Goal: Task Accomplishment & Management: Manage account settings

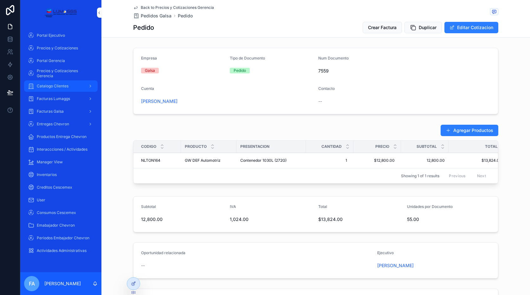
click at [71, 83] on div "Catalogo Clientes" at bounding box center [61, 86] width 66 height 10
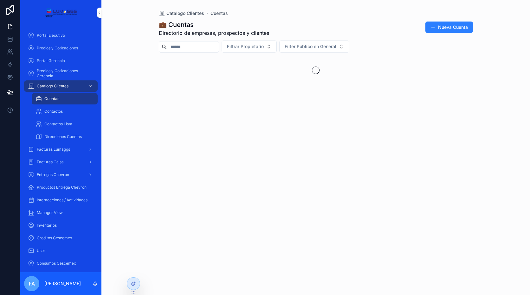
click at [198, 46] on input "scrollable content" at bounding box center [193, 46] width 52 height 9
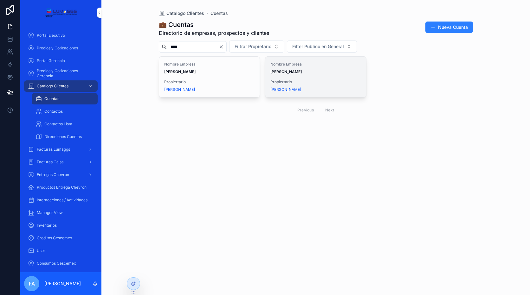
type input "****"
click at [302, 77] on div "Nombre Empresa [PERSON_NAME] Propiertario [PERSON_NAME]" at bounding box center [315, 77] width 101 height 41
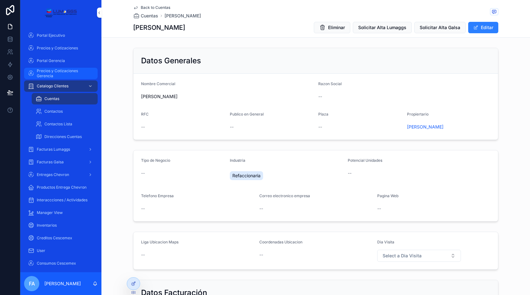
click at [66, 74] on span "Precios y Cotizaciones Gerencia" at bounding box center [64, 73] width 55 height 10
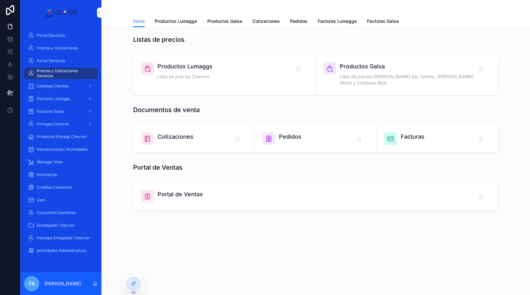
click at [329, 136] on div "Pedidos" at bounding box center [315, 138] width 106 height 13
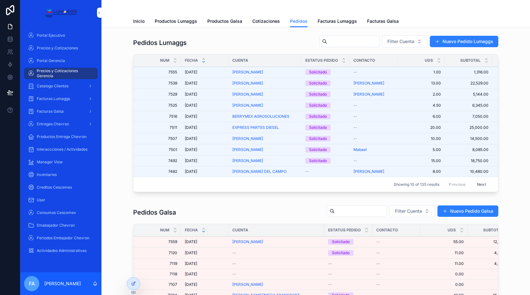
drag, startPoint x: 297, startPoint y: 197, endPoint x: 353, endPoint y: 188, distance: 57.2
click at [351, 190] on div "Pedidos Lumaggs Filter Cuenta Nuevo Pedido Lumaggs Num Fecha Cuenta Estatus Ped…" at bounding box center [315, 115] width 418 height 165
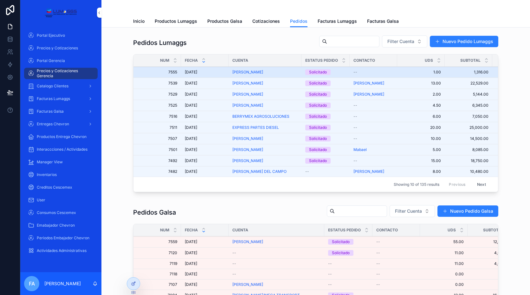
click at [324, 72] on div "Solicitado" at bounding box center [318, 72] width 18 height 6
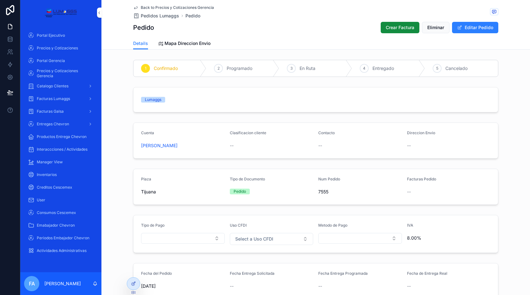
click at [179, 7] on span "Back to Precios y Cotizaciones Gerencia" at bounding box center [177, 7] width 73 height 5
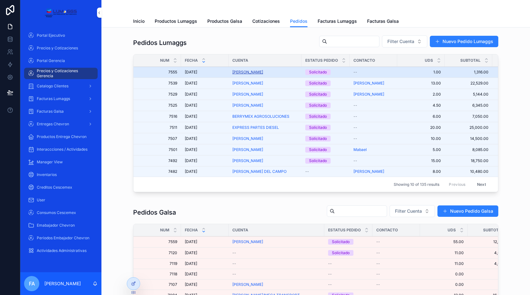
click at [260, 74] on span "[PERSON_NAME]" at bounding box center [247, 72] width 31 height 5
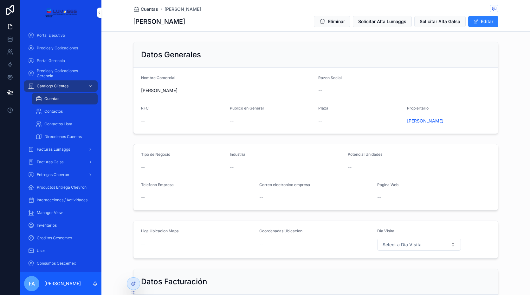
click at [136, 8] on icon "scrollable content" at bounding box center [136, 9] width 6 height 6
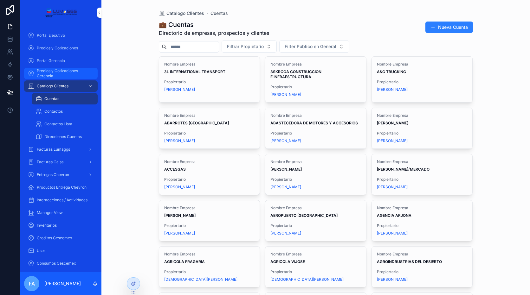
click at [57, 70] on span "Precios y Cotizaciones Gerencia" at bounding box center [64, 73] width 55 height 10
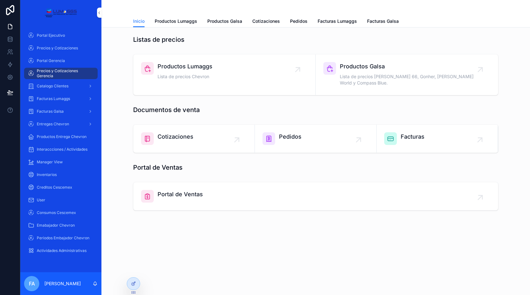
click at [207, 140] on link "Cotizaciones" at bounding box center [193, 139] width 121 height 28
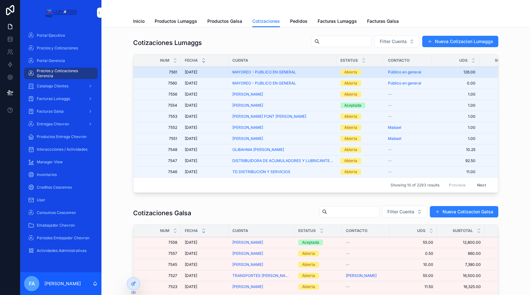
click at [187, 72] on span "[DATE]" at bounding box center [191, 72] width 12 height 5
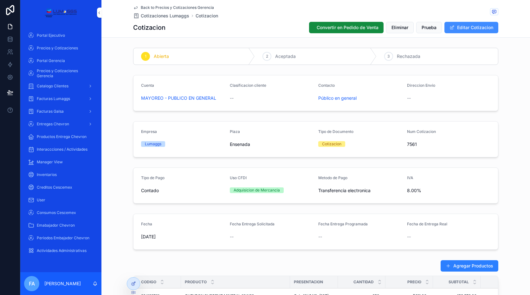
click at [472, 24] on button "Editar Cotizacion" at bounding box center [471, 27] width 54 height 11
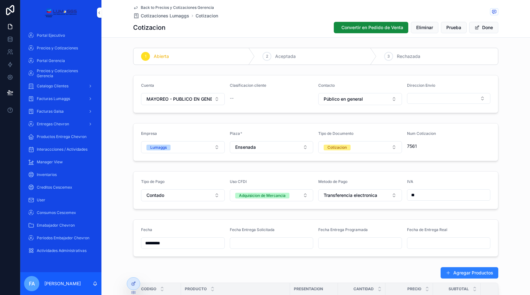
drag, startPoint x: 484, startPoint y: 30, endPoint x: 461, endPoint y: 51, distance: 30.7
click at [484, 29] on button "Done" at bounding box center [483, 27] width 29 height 11
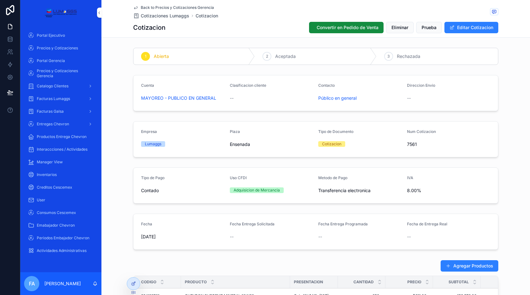
click at [244, 101] on div "--" at bounding box center [272, 98] width 84 height 10
click at [54, 82] on div "Catalogo Clientes" at bounding box center [61, 86] width 66 height 10
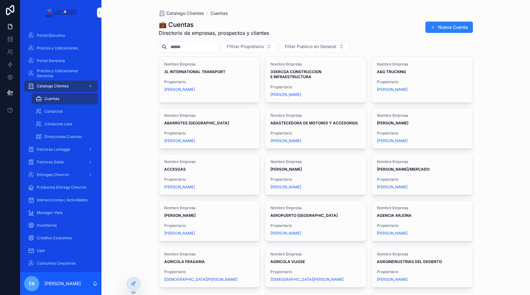
click at [190, 43] on input "scrollable content" at bounding box center [193, 46] width 52 height 9
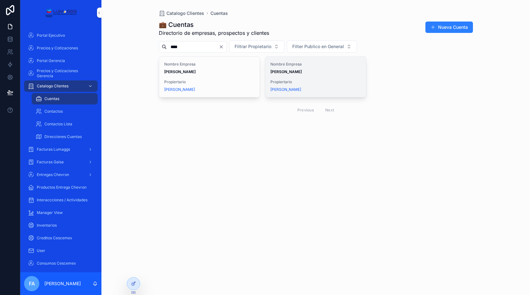
type input "****"
click at [287, 74] on strong "[PERSON_NAME]" at bounding box center [285, 71] width 31 height 5
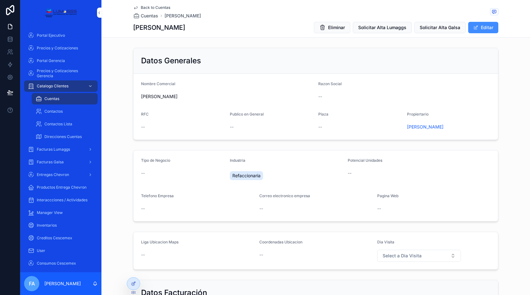
click at [481, 27] on button "Editar" at bounding box center [483, 27] width 30 height 11
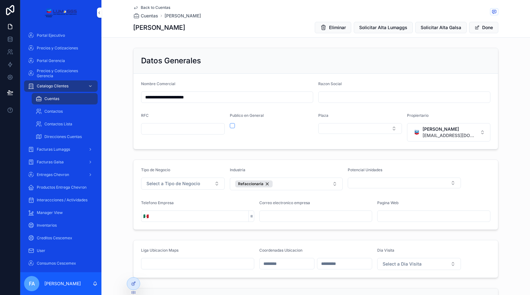
drag, startPoint x: 214, startPoint y: 98, endPoint x: 134, endPoint y: 98, distance: 80.2
click at [134, 98] on form "**********" at bounding box center [315, 111] width 364 height 75
click at [350, 94] on input "scrollable content" at bounding box center [403, 97] width 171 height 9
paste input "**********"
type input "**********"
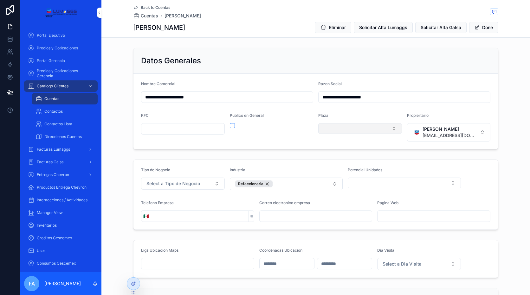
click at [332, 131] on button "Select Button" at bounding box center [360, 128] width 84 height 11
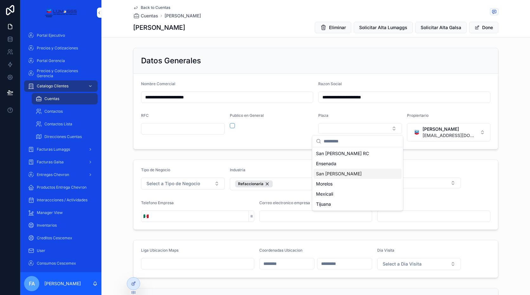
click at [330, 172] on span "San [PERSON_NAME]" at bounding box center [339, 174] width 46 height 6
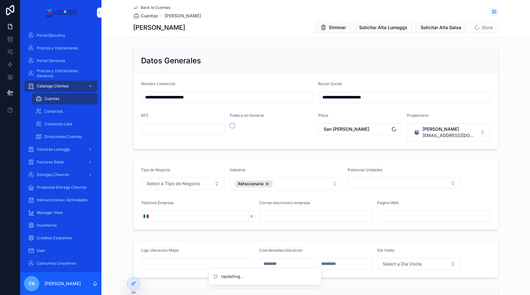
click at [297, 136] on div "Publico en General" at bounding box center [272, 127] width 84 height 29
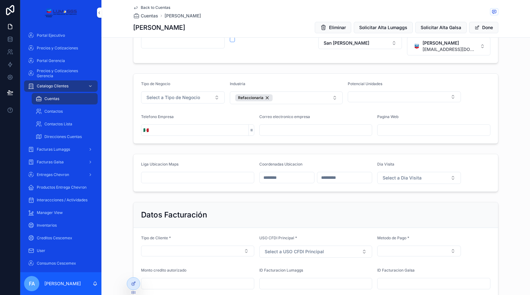
scroll to position [95, 0]
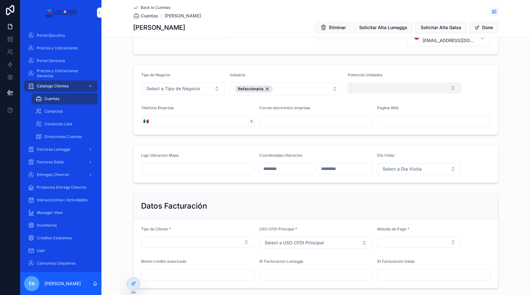
click at [385, 88] on button "Select Button" at bounding box center [404, 88] width 113 height 11
click at [386, 105] on input "scrollable content" at bounding box center [405, 100] width 75 height 11
click at [376, 89] on button "Select Button" at bounding box center [404, 88] width 113 height 11
click at [449, 87] on button "Select Button" at bounding box center [404, 88] width 113 height 11
click at [357, 87] on button "Select Button" at bounding box center [404, 88] width 113 height 11
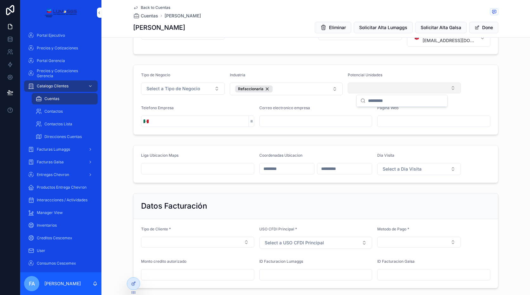
click at [357, 87] on button "Select Button" at bounding box center [404, 88] width 113 height 11
click at [345, 102] on form "Tipo de Negocio Select a Tipo de Negocio Industria Refaccionaria Potencial Unid…" at bounding box center [315, 100] width 364 height 70
click at [59, 74] on span "Precios y Cotizaciones Gerencia" at bounding box center [64, 73] width 55 height 10
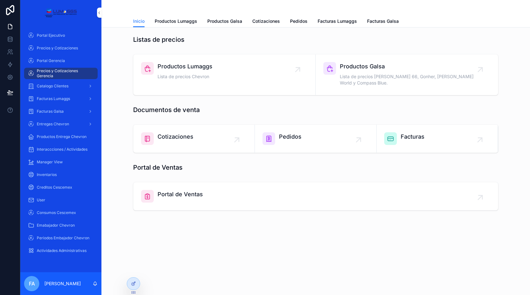
click at [282, 72] on div "Productos Lumaggs Lista de precios Chevron" at bounding box center [224, 71] width 167 height 19
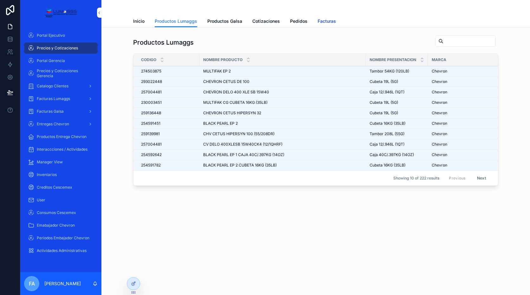
click at [330, 22] on span "Facturas" at bounding box center [327, 21] width 18 height 6
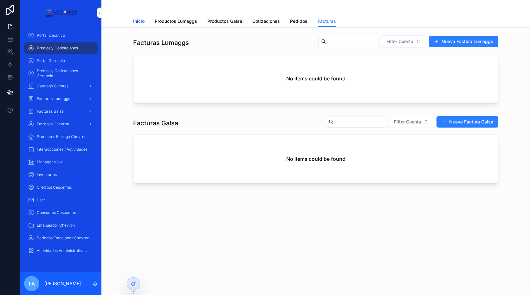
click at [142, 22] on span "Inicio" at bounding box center [138, 21] width 11 height 6
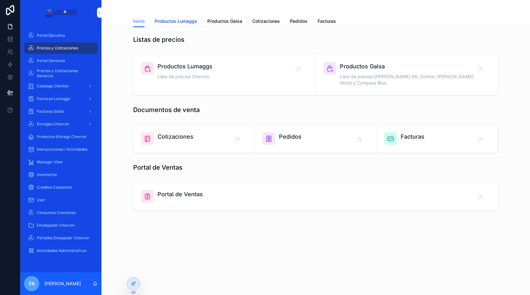
click at [173, 22] on span "Productos Lumaggs" at bounding box center [176, 21] width 42 height 6
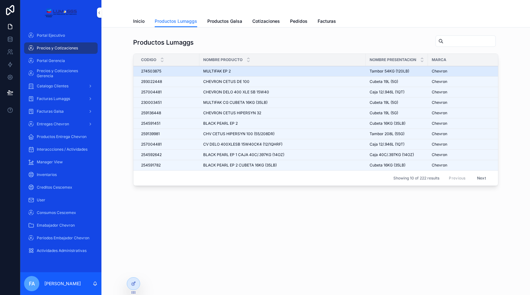
click at [151, 69] on span "274503875" at bounding box center [151, 71] width 20 height 5
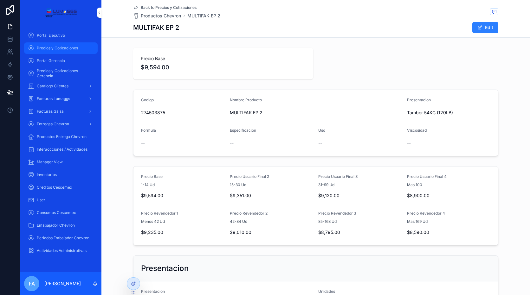
click at [59, 48] on span "Precios y Cotizaciones" at bounding box center [57, 48] width 41 height 5
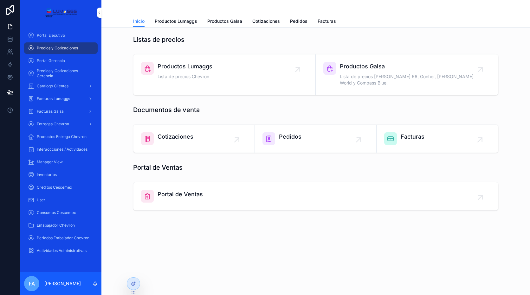
click at [189, 190] on span "Portal de Ventas" at bounding box center [179, 194] width 45 height 9
